Goal: Task Accomplishment & Management: Complete application form

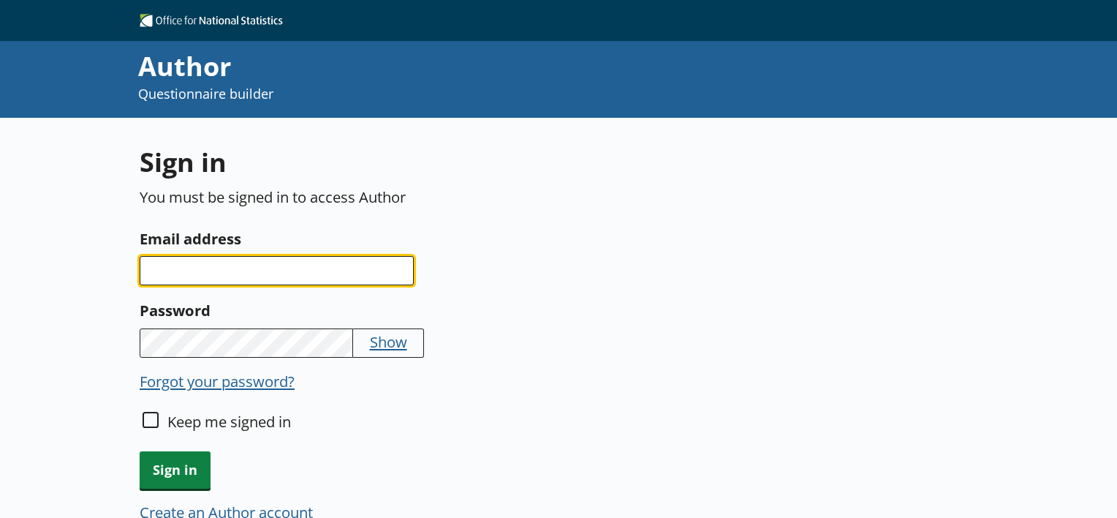
click at [213, 263] on input "Email address" at bounding box center [277, 270] width 274 height 29
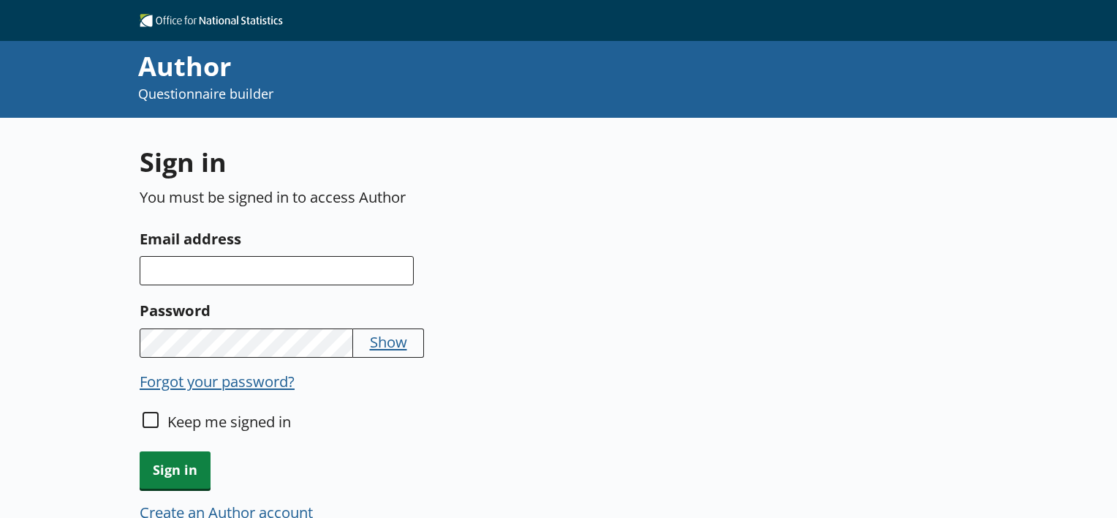
click at [249, 205] on p "You must be signed in to access Author" at bounding box center [414, 196] width 548 height 20
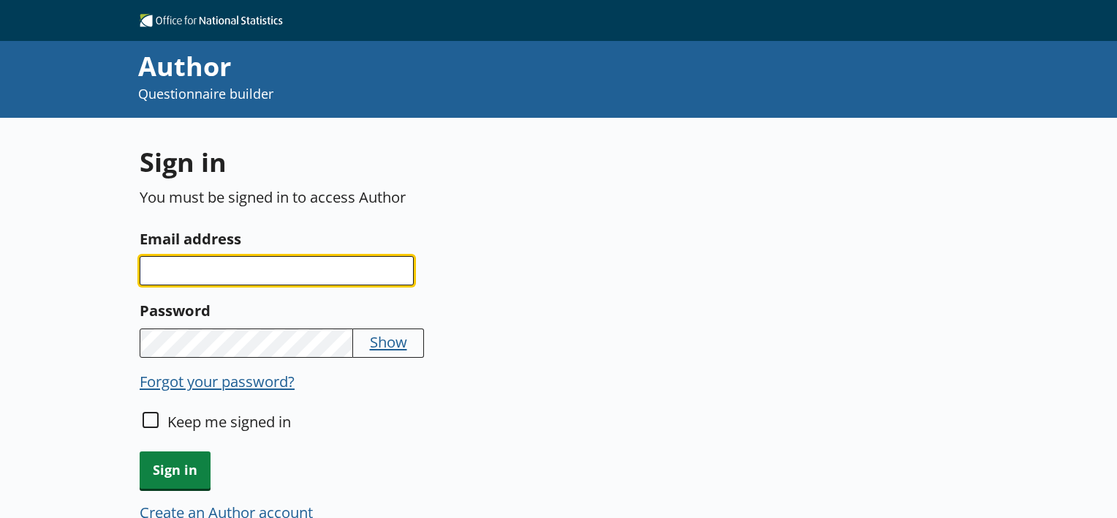
click at [208, 268] on input "Email address" at bounding box center [277, 270] width 274 height 29
type input "[PERSON_NAME][EMAIL_ADDRESS][PERSON_NAME][DOMAIN_NAME]"
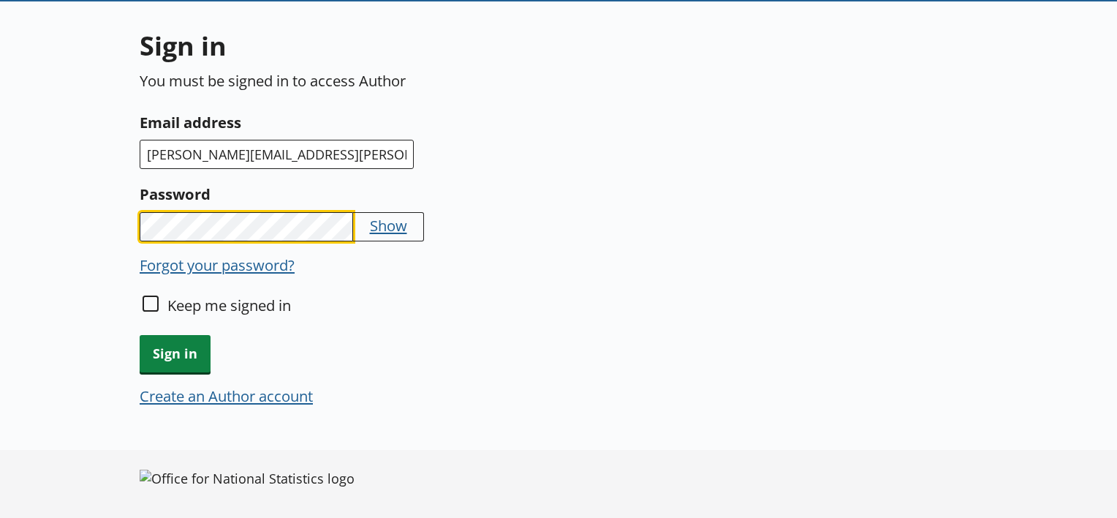
scroll to position [117, 0]
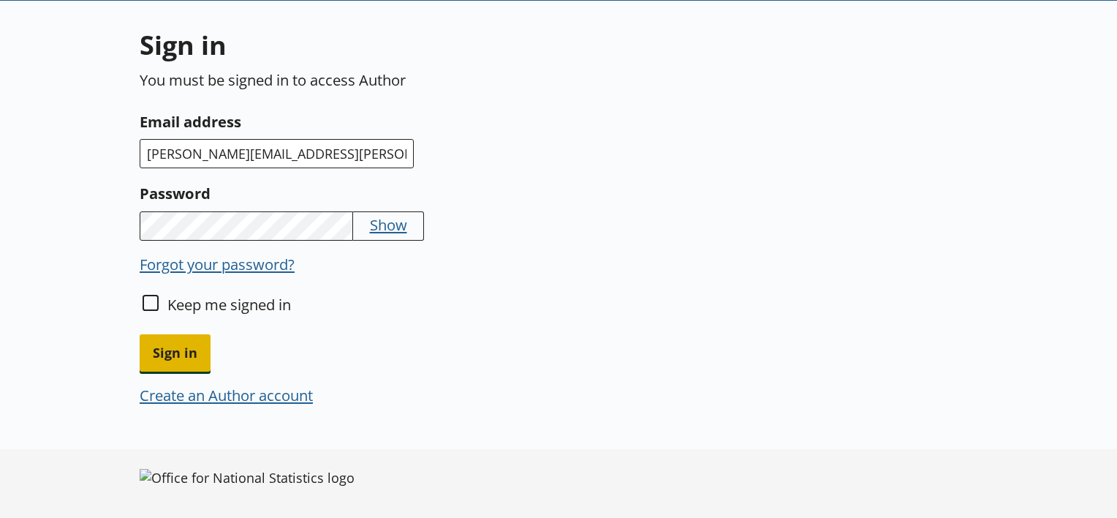
click at [186, 337] on span "Sign in" at bounding box center [175, 352] width 71 height 37
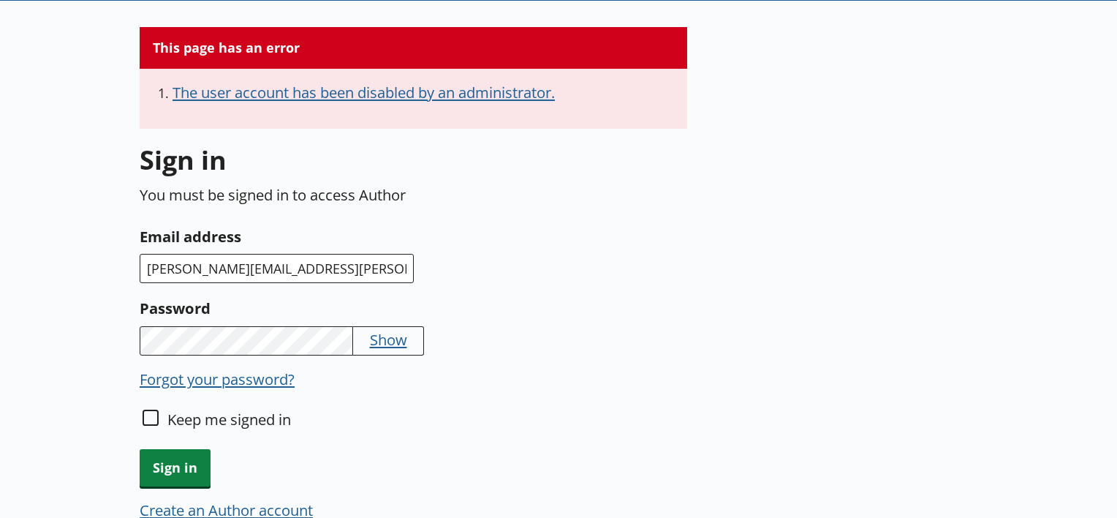
click at [313, 96] on button "The user account has been disabled by an administrator." at bounding box center [364, 92] width 382 height 20
click at [398, 110] on div "The user account has been disabled by an administrator." at bounding box center [414, 99] width 548 height 60
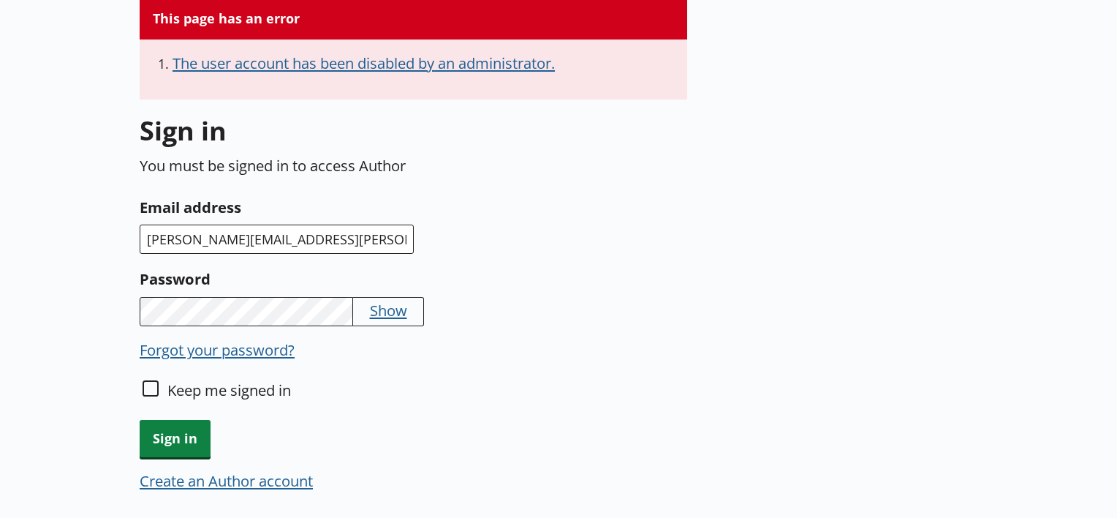
scroll to position [73, 0]
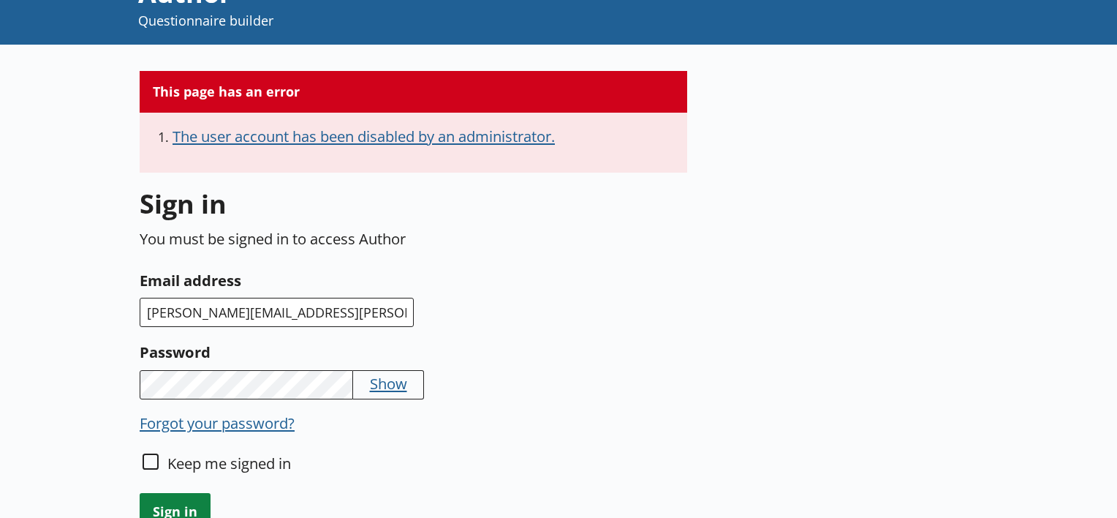
click at [380, 382] on button "Show" at bounding box center [388, 383] width 37 height 20
click at [380, 382] on button "Hide" at bounding box center [385, 383] width 31 height 20
click at [535, 354] on label "Password" at bounding box center [414, 351] width 548 height 23
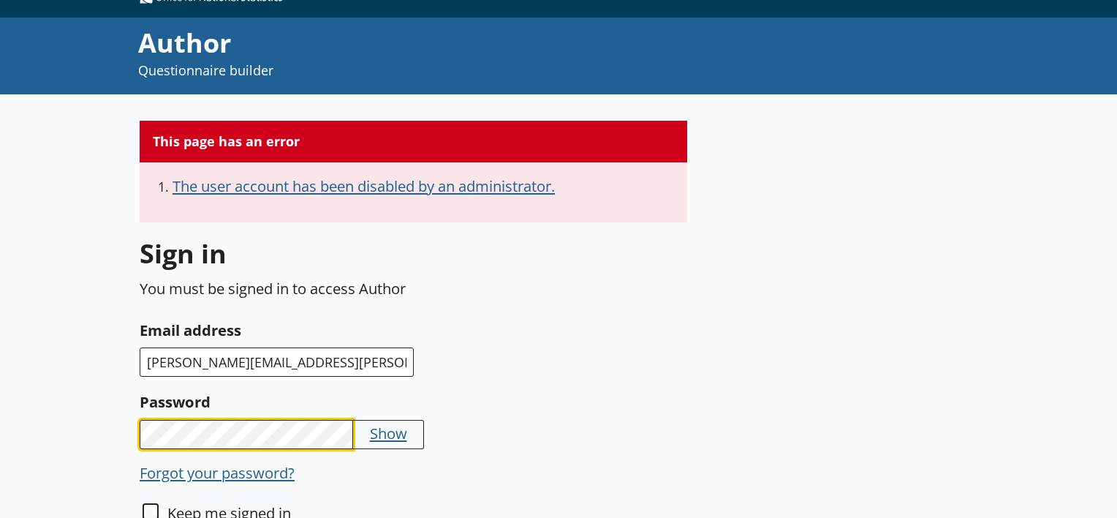
scroll to position [0, 0]
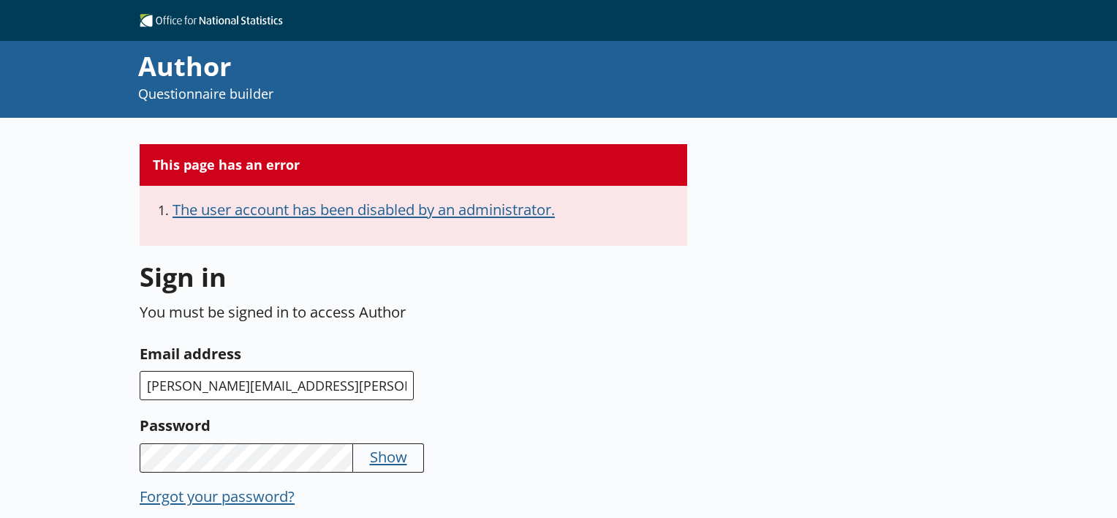
drag, startPoint x: 253, startPoint y: 205, endPoint x: 545, endPoint y: 208, distance: 291.7
click at [526, 205] on button "The user account has been disabled by an administrator." at bounding box center [364, 209] width 382 height 20
click at [616, 216] on li "The user account has been disabled by an administrator." at bounding box center [423, 212] width 501 height 27
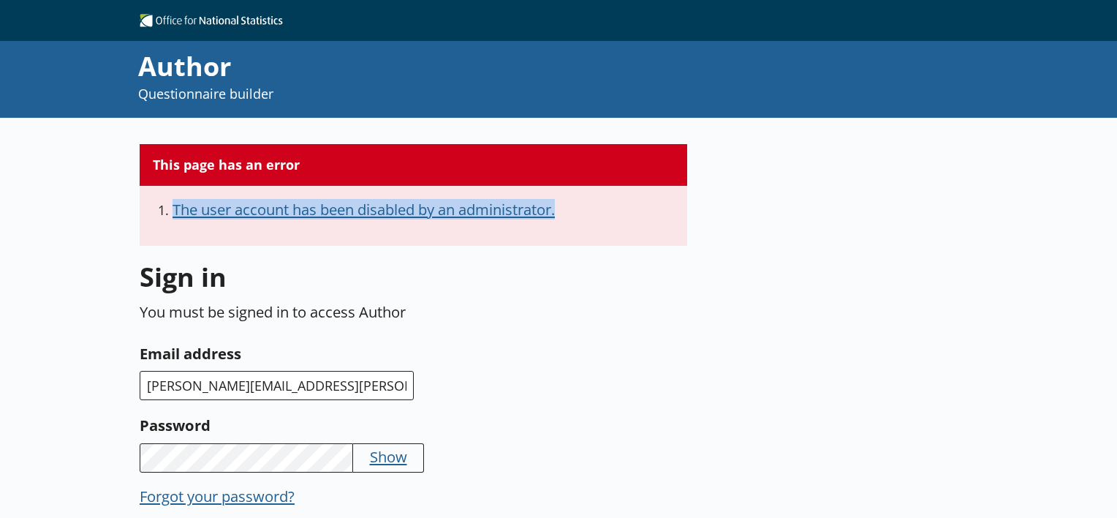
drag, startPoint x: 579, startPoint y: 211, endPoint x: 69, endPoint y: 205, distance: 509.6
click at [69, 205] on div "This page has an error The user account has been disabled by an administrator. …" at bounding box center [558, 430] width 1117 height 625
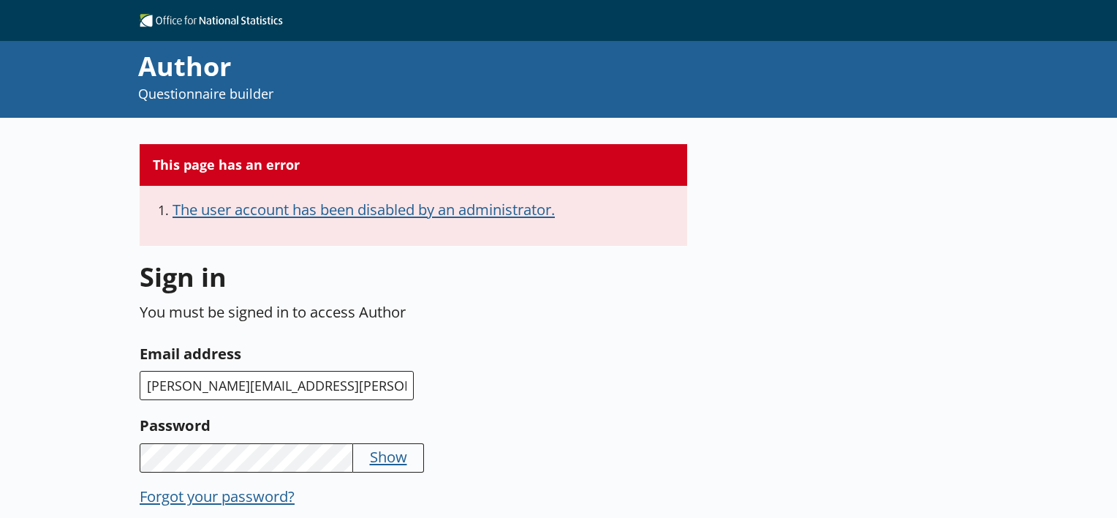
click at [502, 99] on p "Questionnaire builder" at bounding box center [443, 94] width 610 height 18
click at [351, 127] on div "This page has an error The user account has been disabled by an administrator. …" at bounding box center [559, 388] width 838 height 540
click at [199, 205] on button "The user account has been disabled by an administrator." at bounding box center [364, 209] width 382 height 20
click at [469, 205] on button "The user account has been disabled by an administrator." at bounding box center [364, 209] width 382 height 20
click at [628, 234] on div "The user account has been disabled by an administrator." at bounding box center [414, 216] width 548 height 60
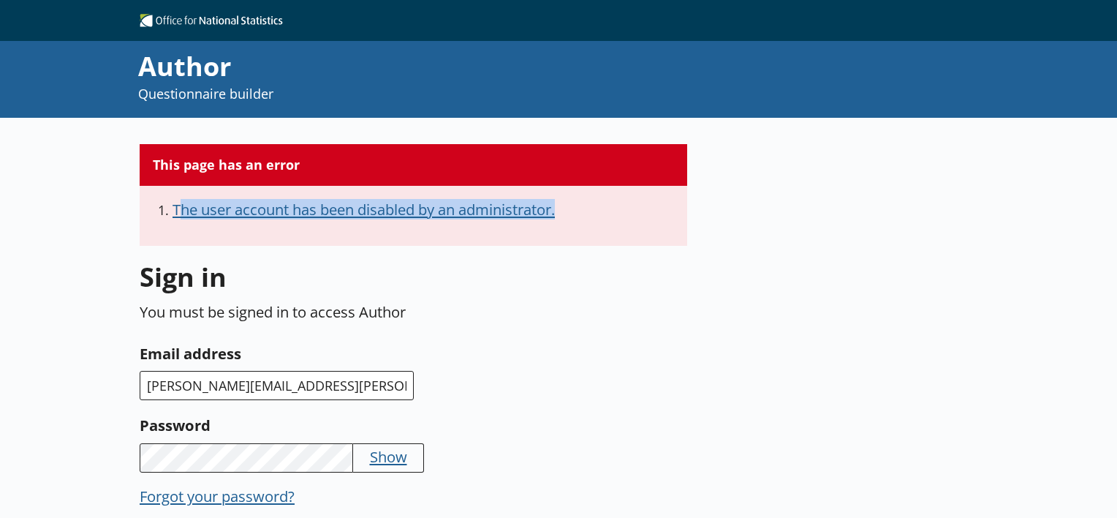
drag, startPoint x: 572, startPoint y: 208, endPoint x: 183, endPoint y: 203, distance: 389.0
click at [183, 203] on li "The user account has been disabled by an administrator." at bounding box center [423, 212] width 501 height 27
drag, startPoint x: 183, startPoint y: 203, endPoint x: 278, endPoint y: 202, distance: 95.0
click at [278, 202] on button "The user account has been disabled by an administrator." at bounding box center [364, 209] width 382 height 20
click at [282, 211] on button "The user account has been disabled by an administrator." at bounding box center [364, 209] width 382 height 20
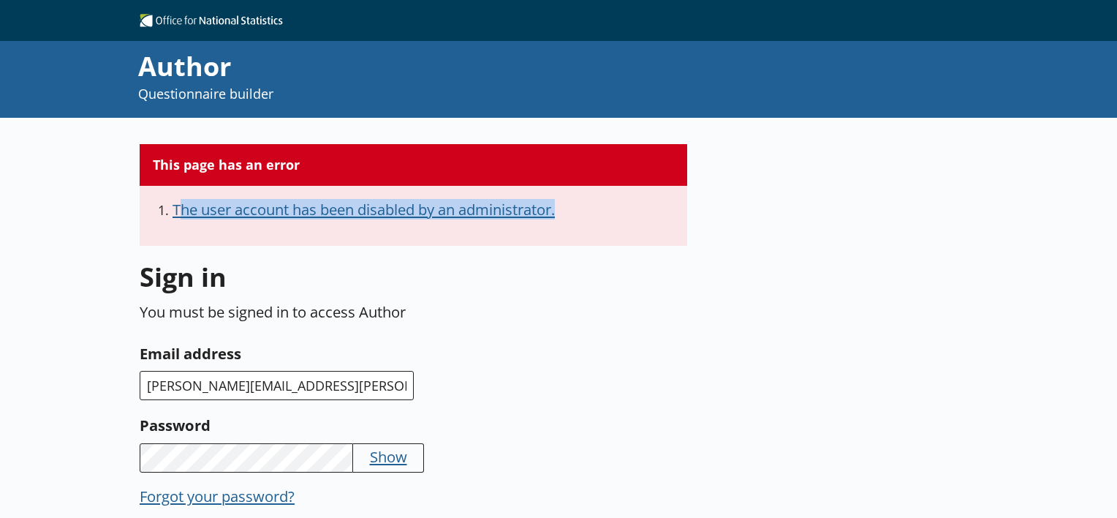
click at [282, 211] on button "The user account has been disabled by an administrator." at bounding box center [364, 209] width 382 height 20
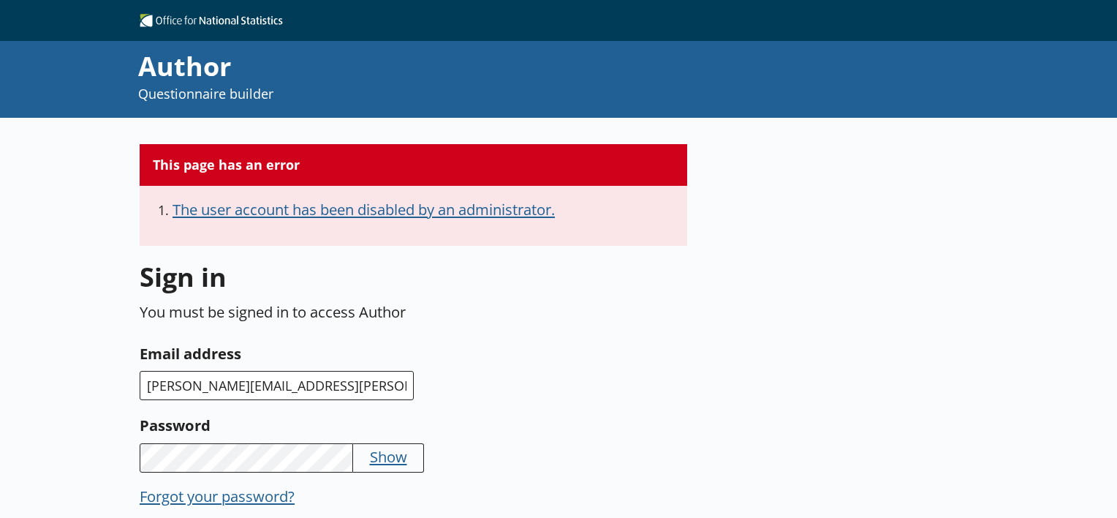
drag, startPoint x: 282, startPoint y: 211, endPoint x: 297, endPoint y: 204, distance: 16.0
click at [322, 240] on div "The user account has been disabled by an administrator." at bounding box center [414, 216] width 548 height 60
click at [297, 202] on button "The user account has been disabled by an administrator." at bounding box center [364, 209] width 382 height 20
click at [295, 213] on button "The user account has been disabled by an administrator." at bounding box center [364, 209] width 382 height 20
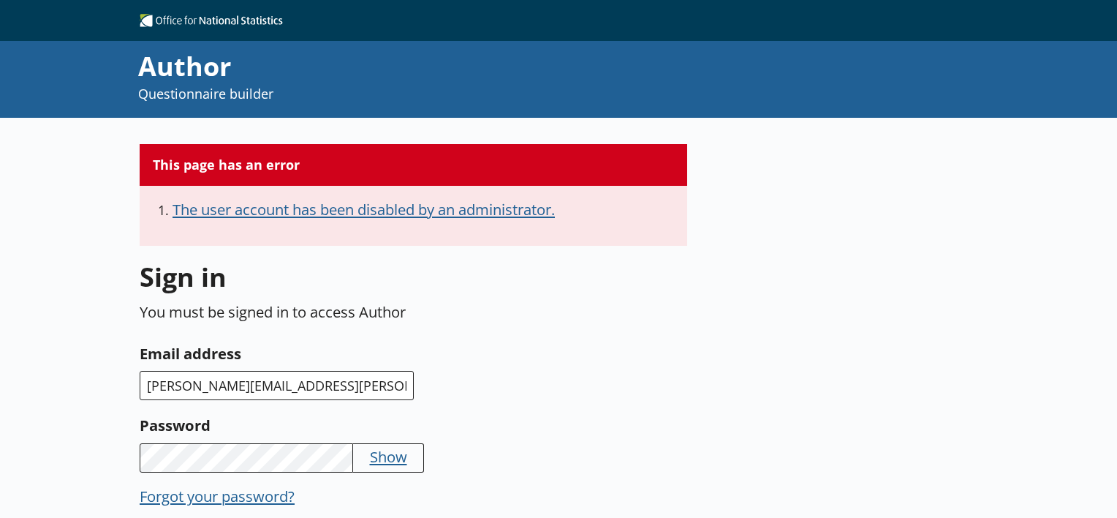
click at [295, 213] on button "The user account has been disabled by an administrator." at bounding box center [364, 209] width 382 height 20
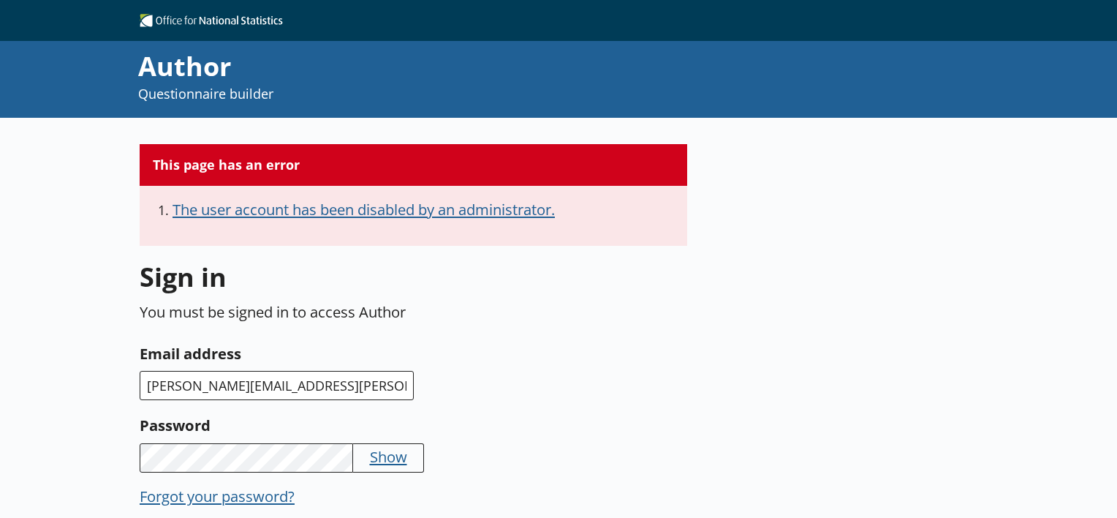
click at [295, 213] on button "The user account has been disabled by an administrator." at bounding box center [364, 209] width 382 height 20
drag, startPoint x: 295, startPoint y: 213, endPoint x: 243, endPoint y: 184, distance: 58.6
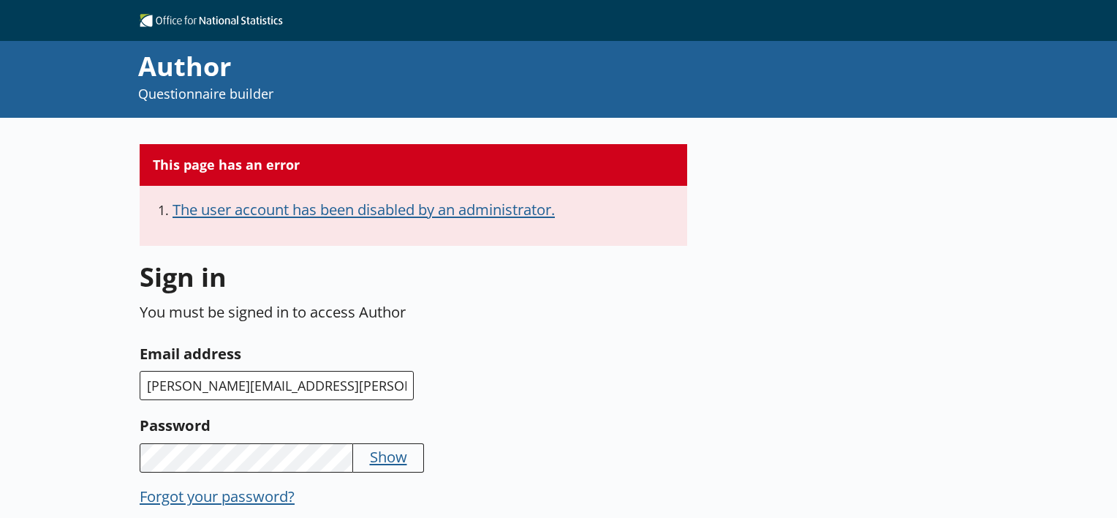
click at [243, 184] on div "This page has an error" at bounding box center [414, 165] width 548 height 42
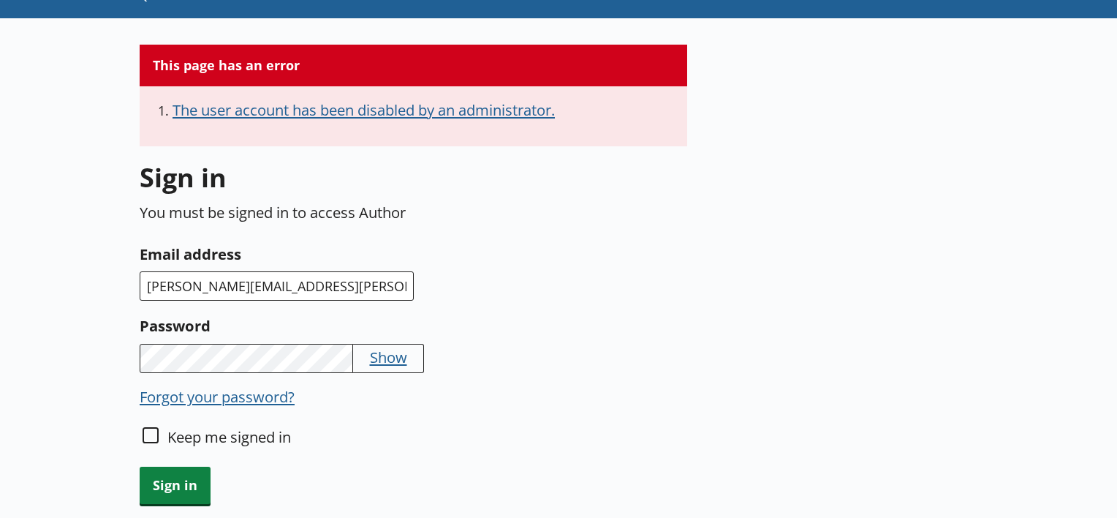
scroll to position [222, 0]
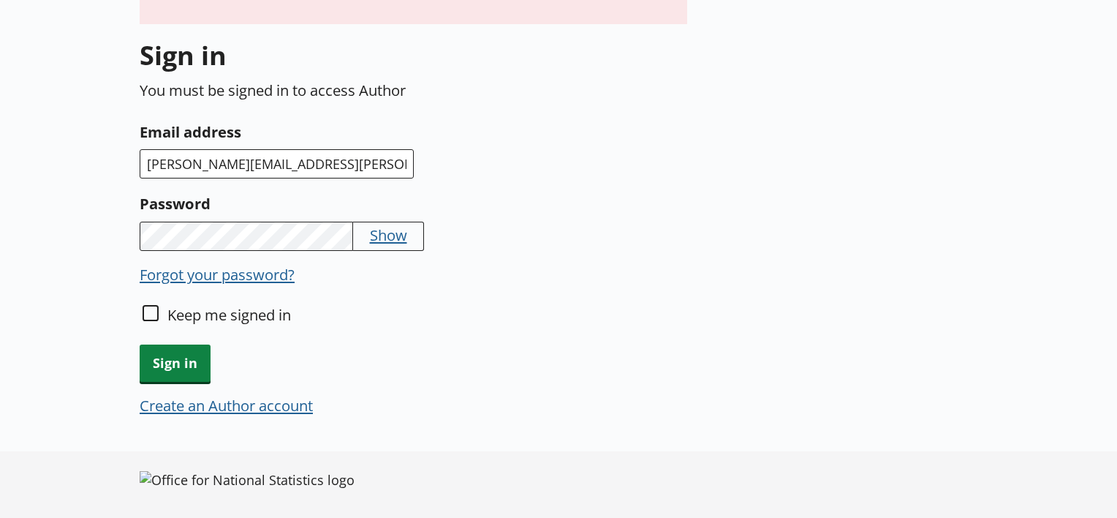
click at [227, 395] on button "Create an Author account" at bounding box center [226, 405] width 173 height 20
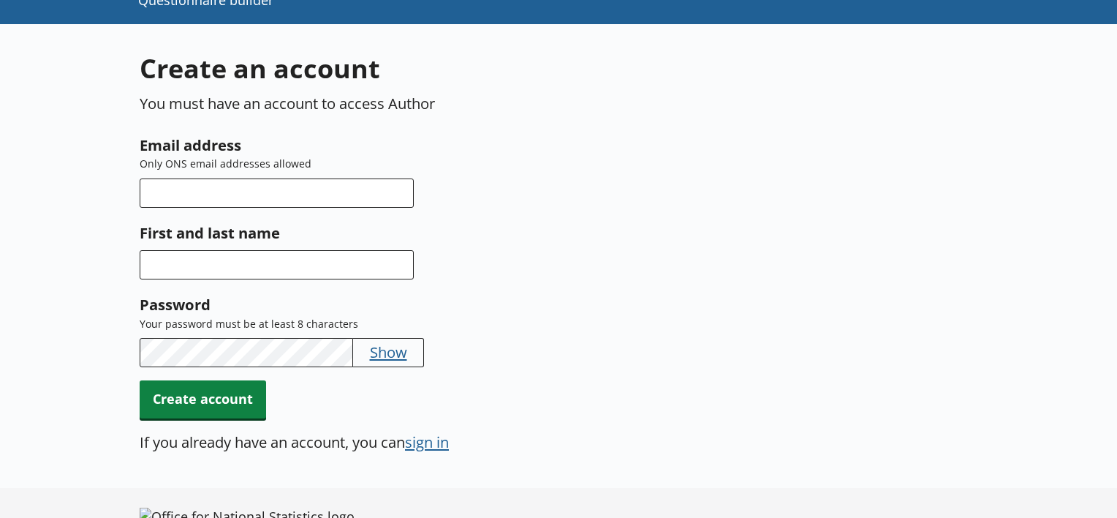
scroll to position [58, 0]
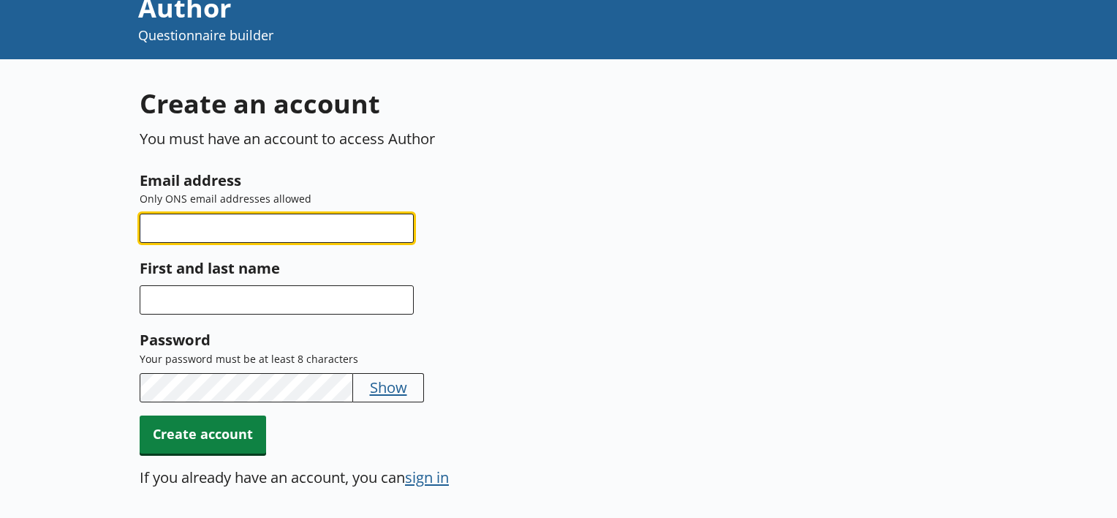
click at [228, 224] on input "Email address" at bounding box center [277, 227] width 274 height 29
type input "[PERSON_NAME][EMAIL_ADDRESS][PERSON_NAME][DOMAIN_NAME]"
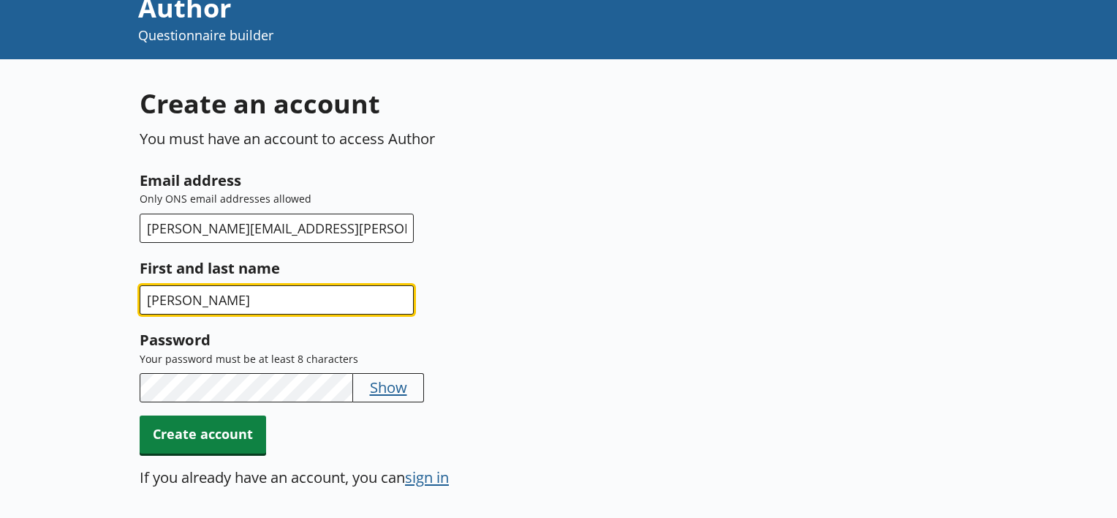
type input "[PERSON_NAME]"
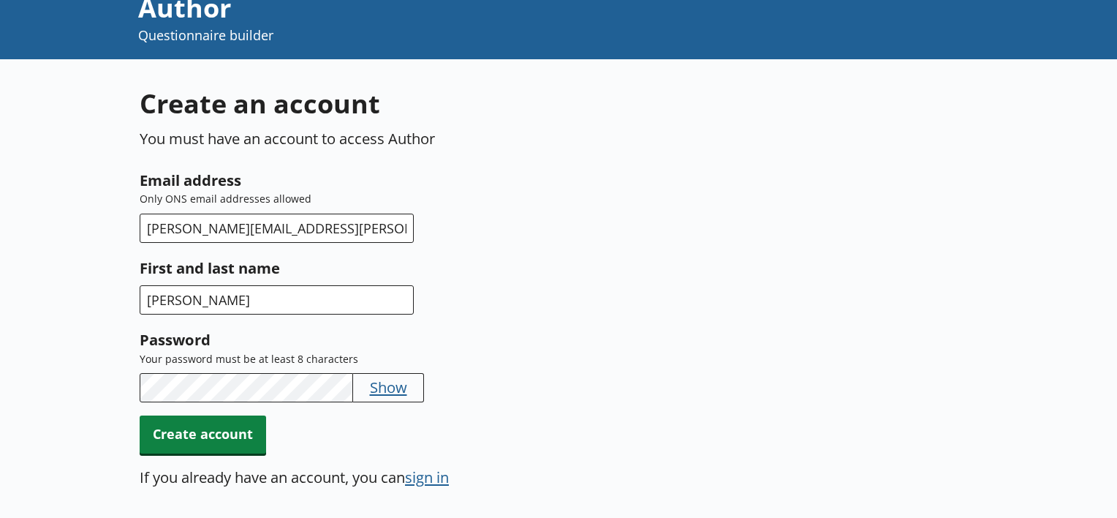
click at [377, 391] on button "Show" at bounding box center [388, 386] width 37 height 20
click at [377, 391] on button "Hide" at bounding box center [385, 386] width 31 height 20
click at [516, 415] on div "Password Your password must be at least 8 characters Show" at bounding box center [414, 433] width 548 height 37
click at [228, 418] on span "Create account" at bounding box center [203, 433] width 126 height 37
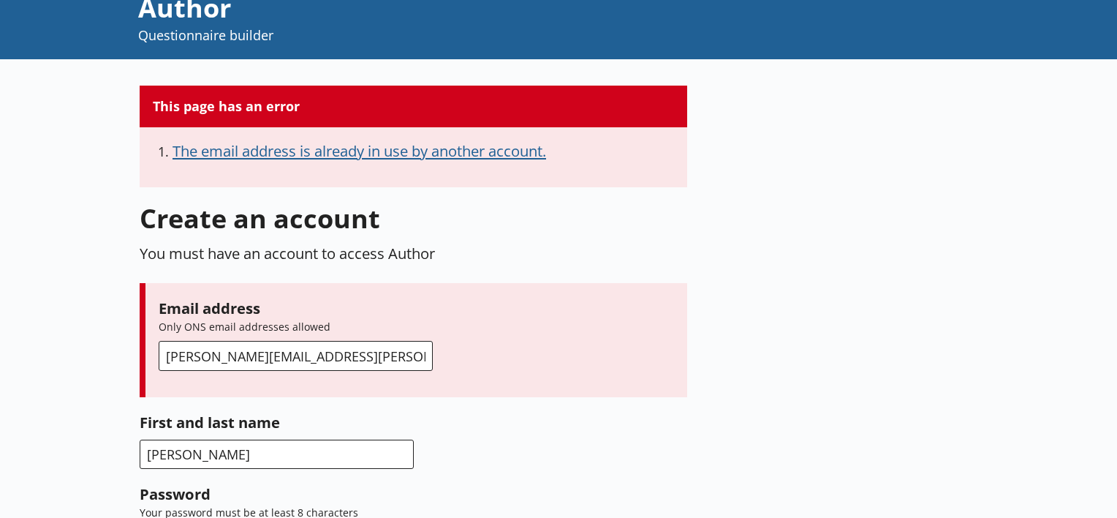
click at [303, 157] on button "The email address is already in use by another account." at bounding box center [360, 150] width 374 height 20
click at [383, 180] on div "The email address is already in use by another account." at bounding box center [414, 157] width 548 height 60
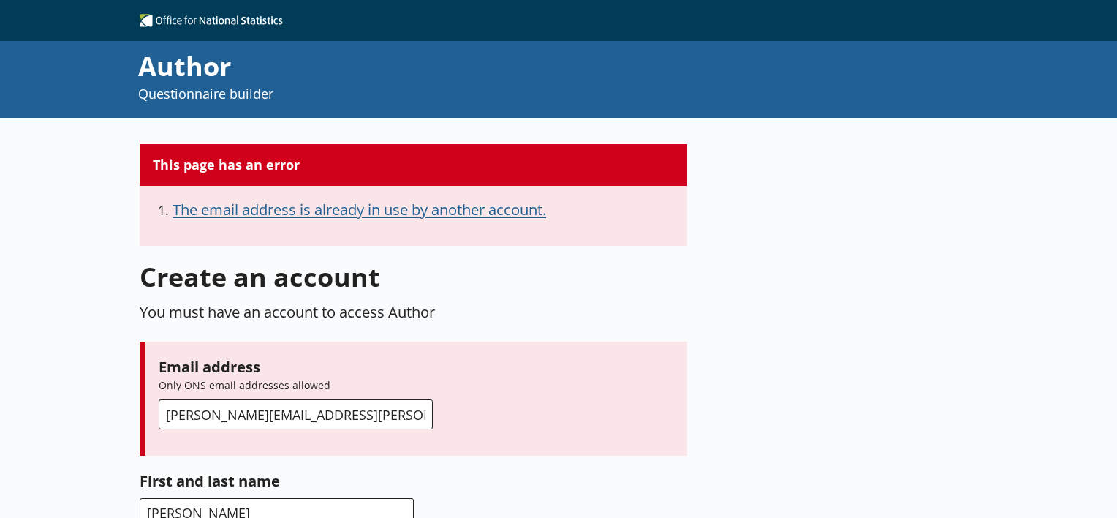
scroll to position [0, 0]
drag, startPoint x: 362, startPoint y: 211, endPoint x: 586, endPoint y: 222, distance: 224.0
click at [586, 222] on li "The email address is already in use by another account." at bounding box center [423, 212] width 501 height 27
click at [531, 196] on div "The email address is already in use by another account." at bounding box center [414, 216] width 548 height 60
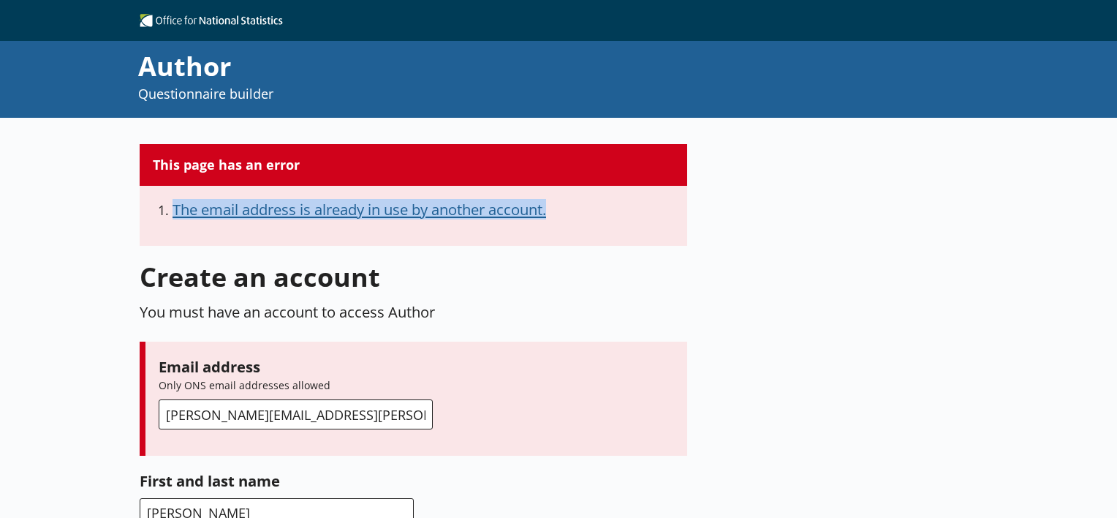
drag, startPoint x: 504, startPoint y: 205, endPoint x: 146, endPoint y: 192, distance: 357.8
click at [146, 192] on div "The email address is already in use by another account." at bounding box center [414, 216] width 548 height 60
drag, startPoint x: 146, startPoint y: 192, endPoint x: 255, endPoint y: 182, distance: 109.3
click at [239, 204] on button "The email address is already in use by another account." at bounding box center [360, 209] width 374 height 20
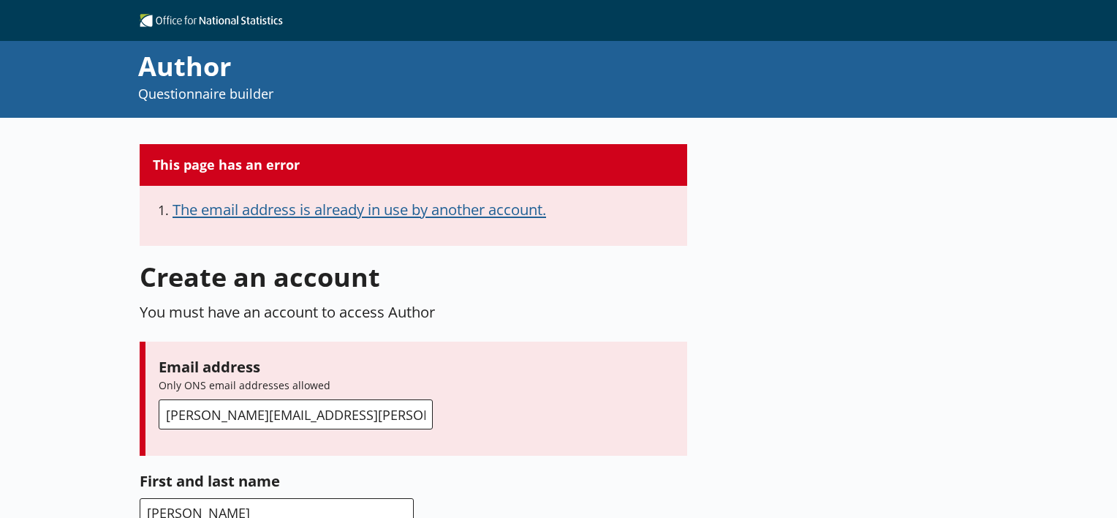
click at [265, 164] on h2 "This page has an error" at bounding box center [413, 164] width 521 height 0
click at [357, 72] on div "Author" at bounding box center [443, 66] width 610 height 37
click at [625, 265] on h1 "Create an account" at bounding box center [414, 277] width 548 height 36
